Goal: Task Accomplishment & Management: Use online tool/utility

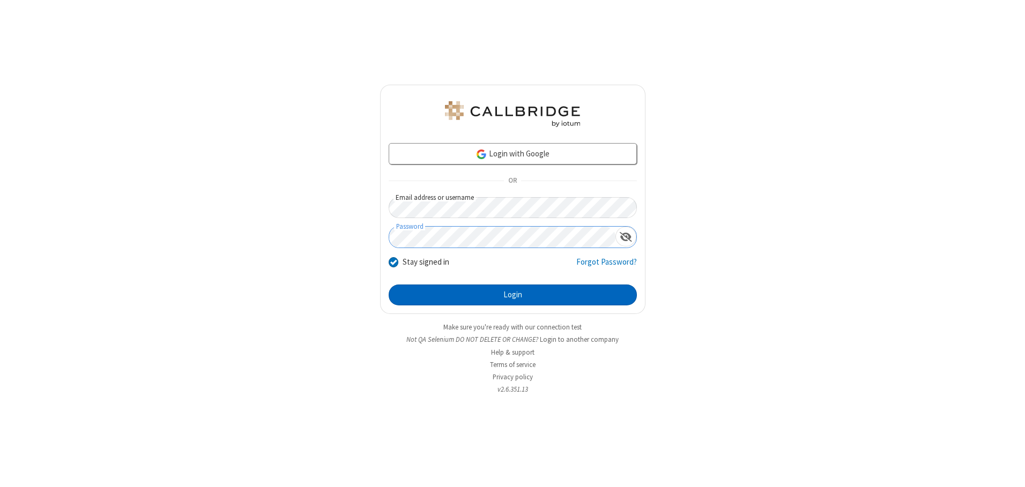
click at [512, 295] on button "Login" at bounding box center [513, 295] width 248 height 21
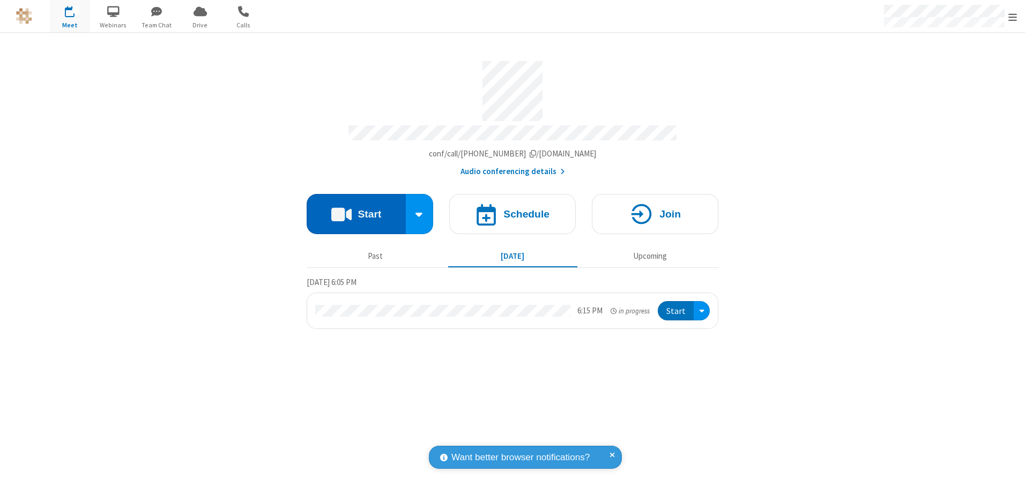
click at [356, 210] on button "Start" at bounding box center [356, 214] width 99 height 40
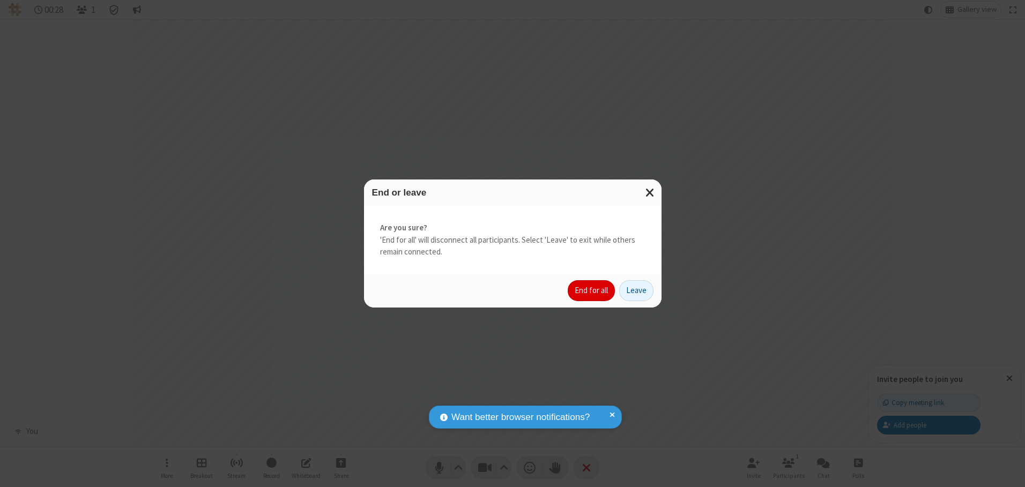
click at [592, 291] on button "End for all" at bounding box center [591, 290] width 47 height 21
